Goal: Information Seeking & Learning: Learn about a topic

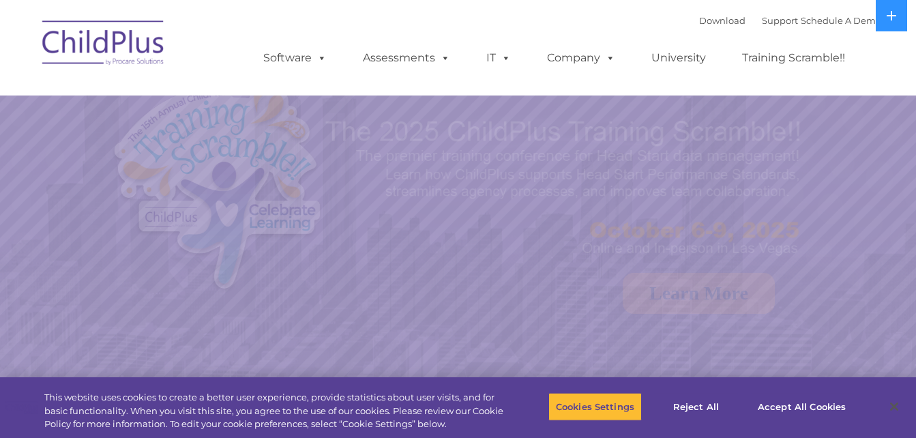
select select "MEDIUM"
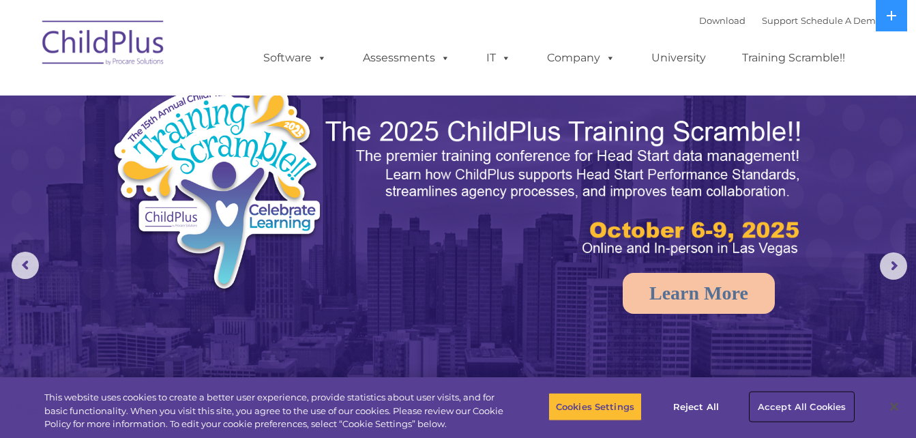
click at [793, 407] on button "Accept All Cookies" at bounding box center [801, 406] width 103 height 29
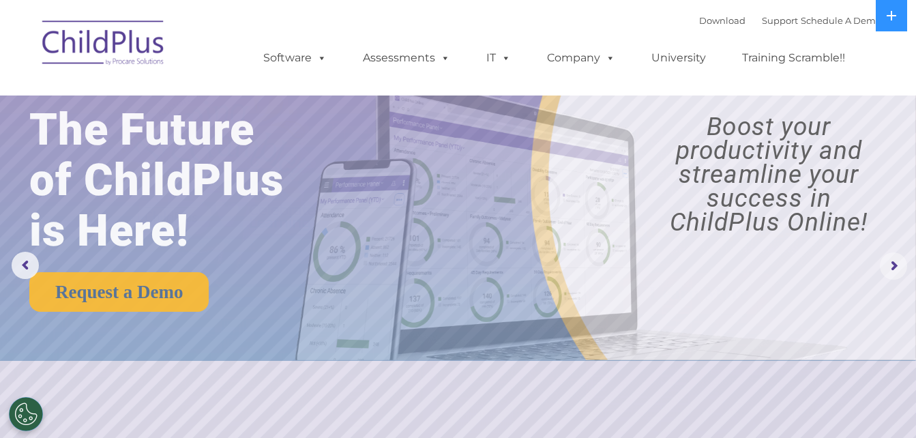
click at [890, 266] on rs-arrow at bounding box center [893, 265] width 27 height 27
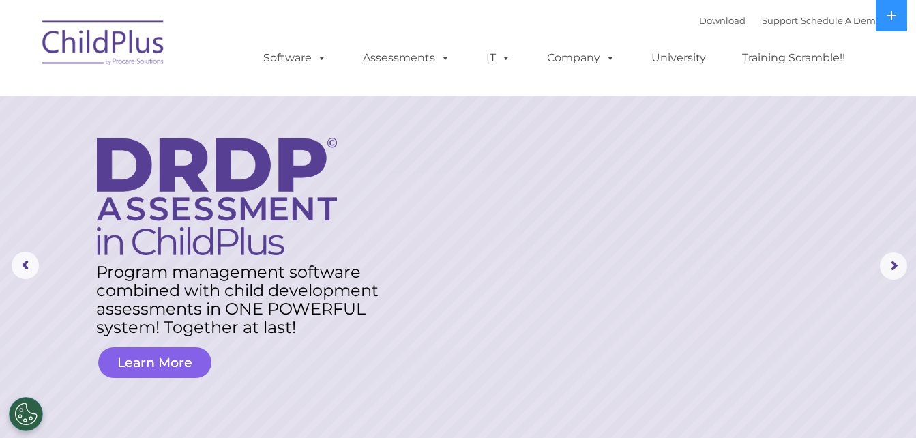
click at [156, 362] on link "Learn More" at bounding box center [154, 362] width 113 height 31
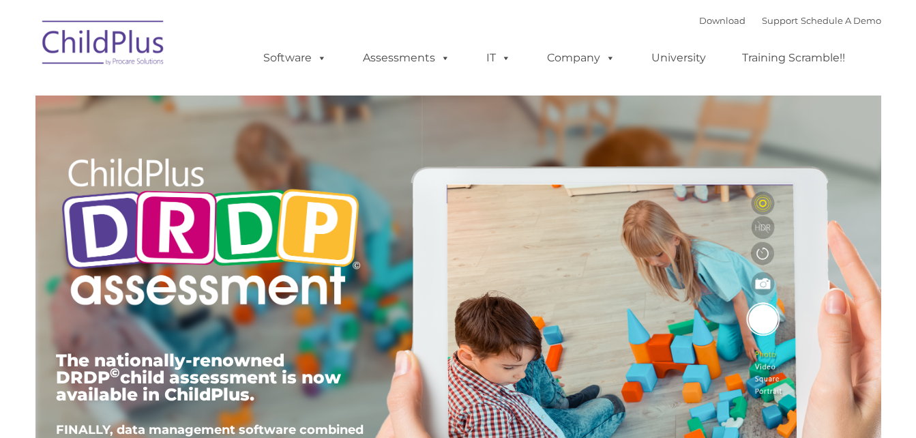
type input ""
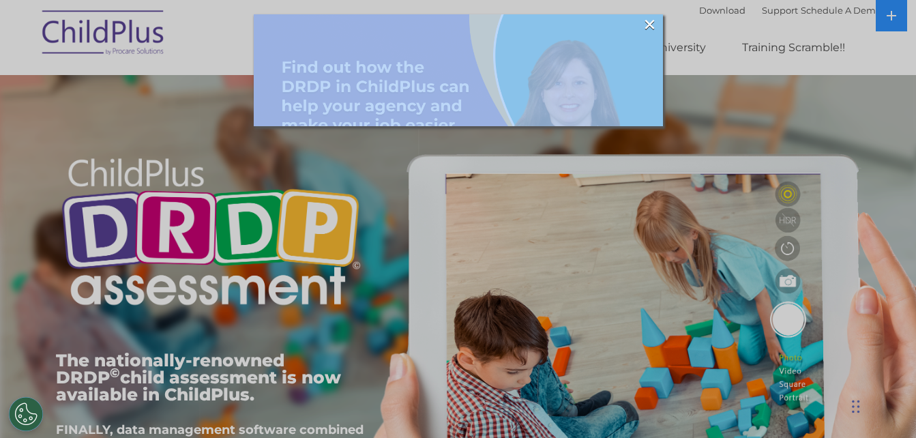
click at [914, 428] on div at bounding box center [458, 219] width 916 height 438
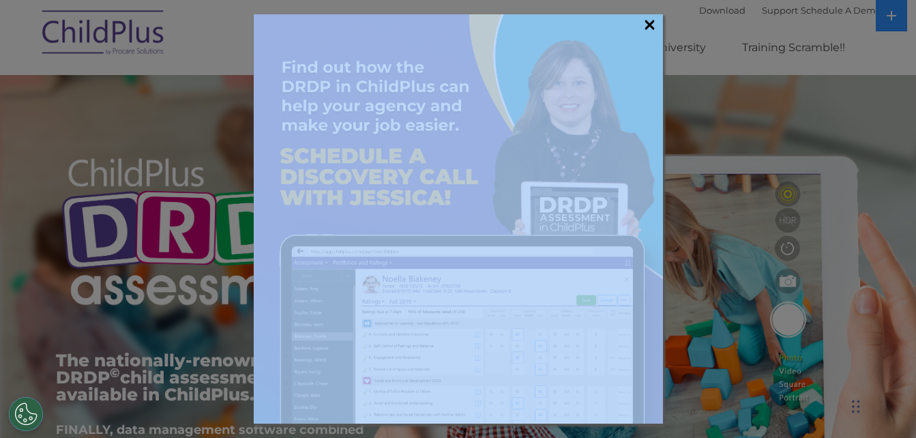
click at [652, 19] on link "×" at bounding box center [650, 25] width 16 height 14
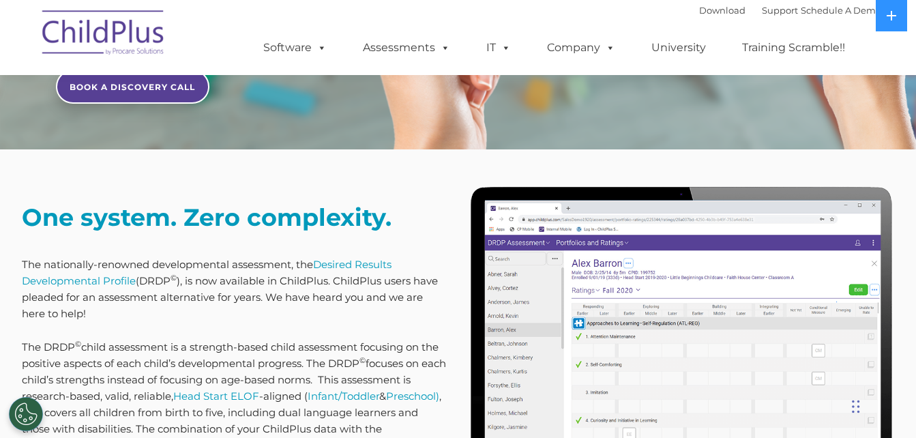
scroll to position [437, 0]
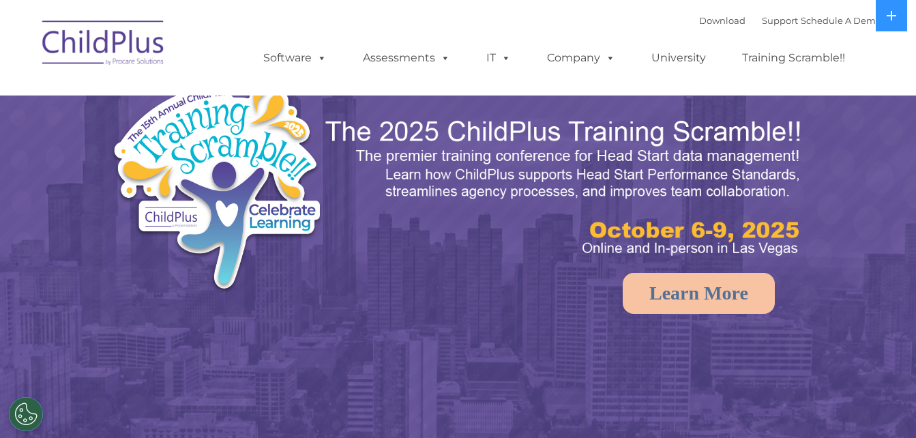
select select "MEDIUM"
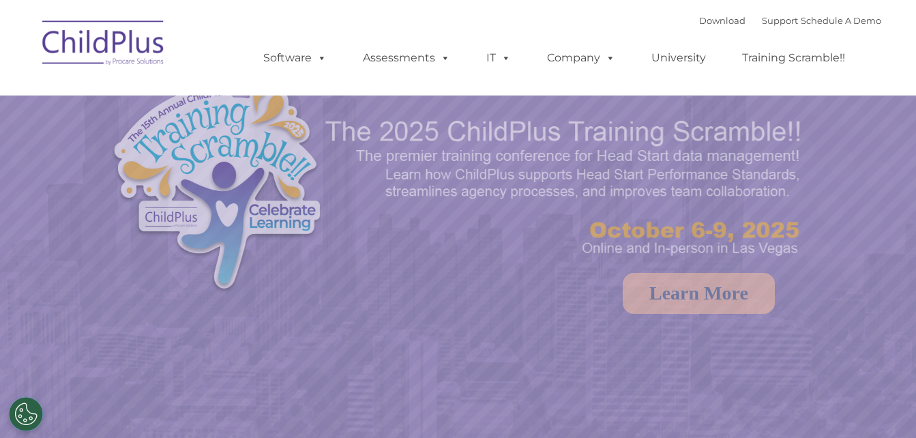
select select "MEDIUM"
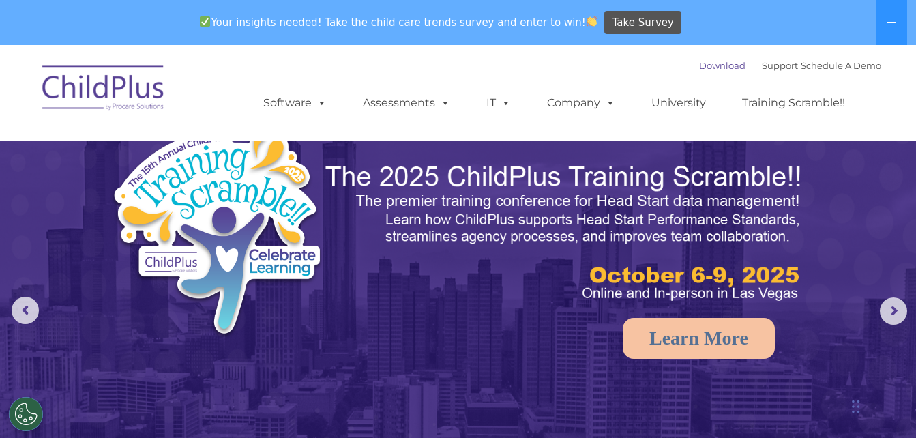
click at [699, 61] on link "Download" at bounding box center [722, 65] width 46 height 11
